Goal: Task Accomplishment & Management: Complete application form

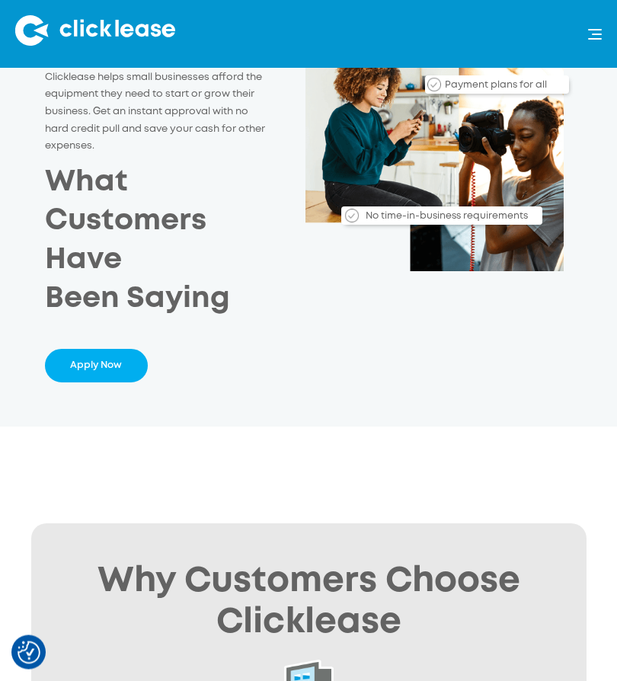
scroll to position [200, 0]
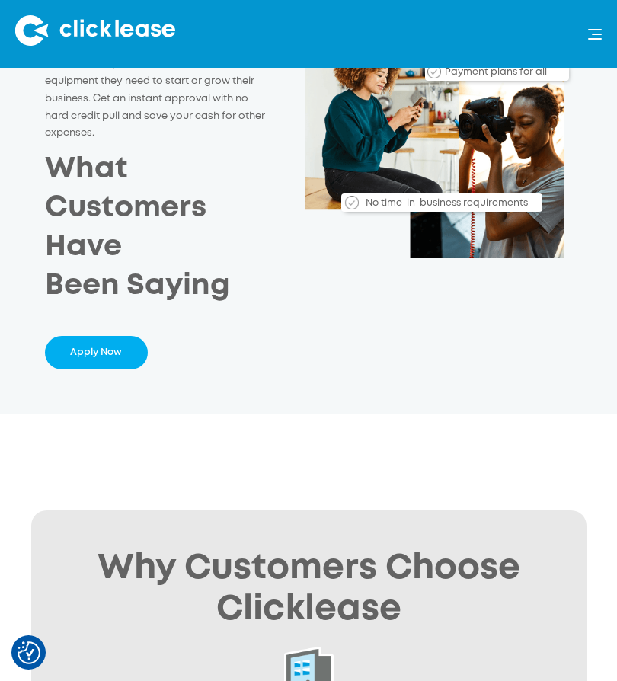
click at [114, 346] on link "Apply Now" at bounding box center [96, 352] width 103 height 33
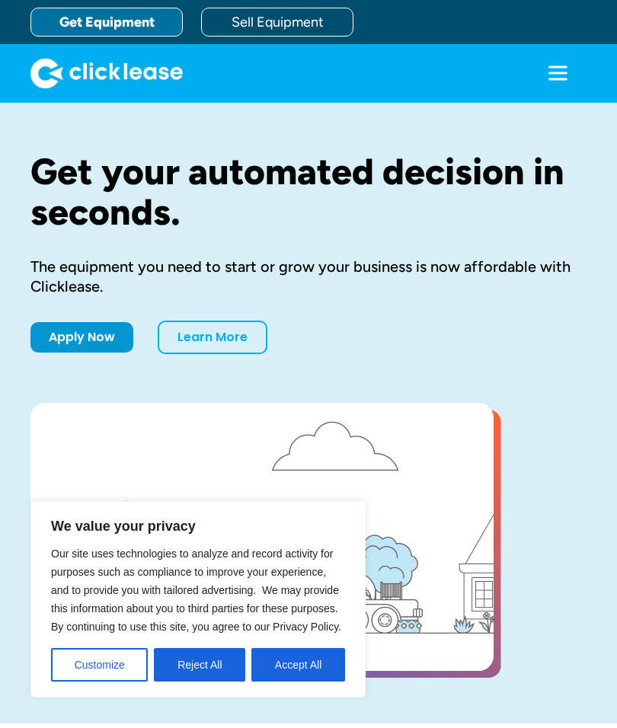
click at [319, 663] on button "Accept All" at bounding box center [298, 665] width 94 height 34
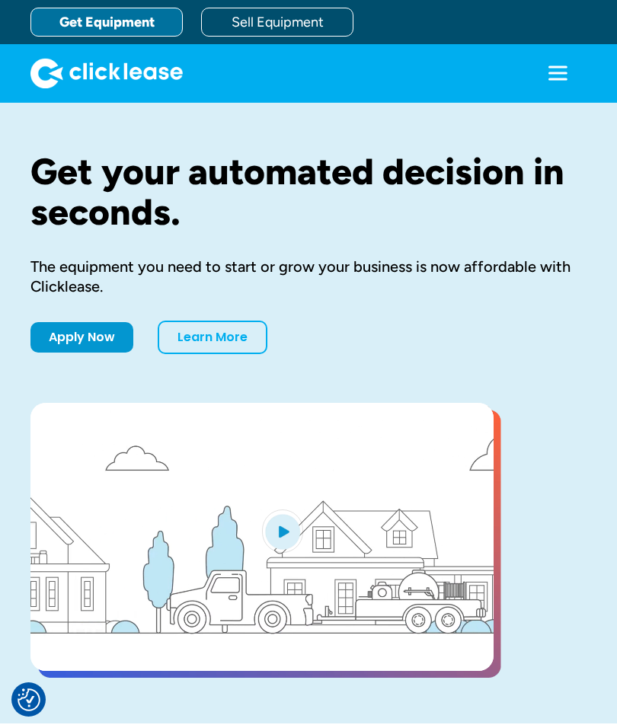
click at [70, 104] on div "Get your automated decision in seconds. The equipment you need to start or grow…" at bounding box center [308, 413] width 556 height 621
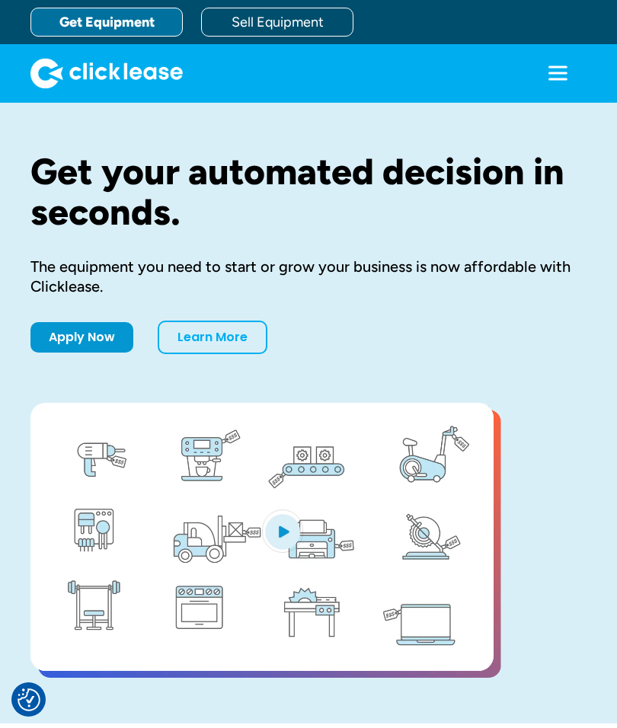
click at [152, 18] on link "Get Equipment" at bounding box center [106, 22] width 152 height 29
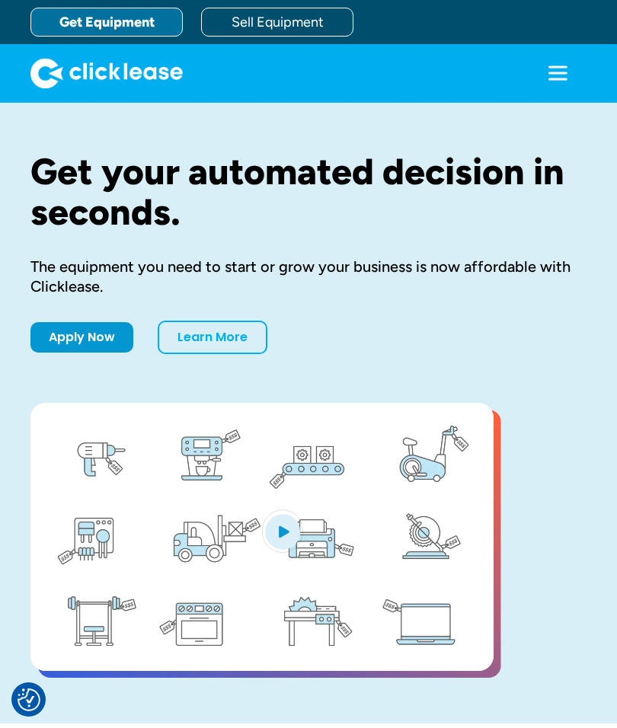
click at [96, 339] on link "Apply Now" at bounding box center [81, 337] width 103 height 30
